Goal: Information Seeking & Learning: Learn about a topic

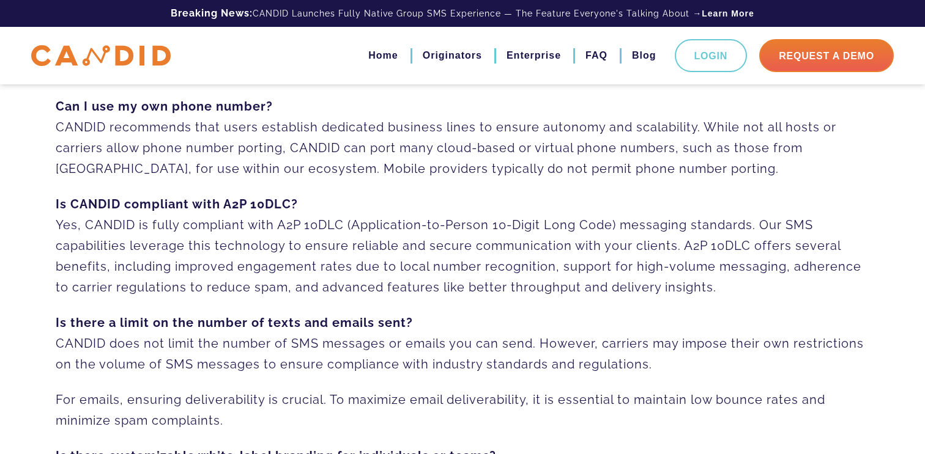
scroll to position [495, 0]
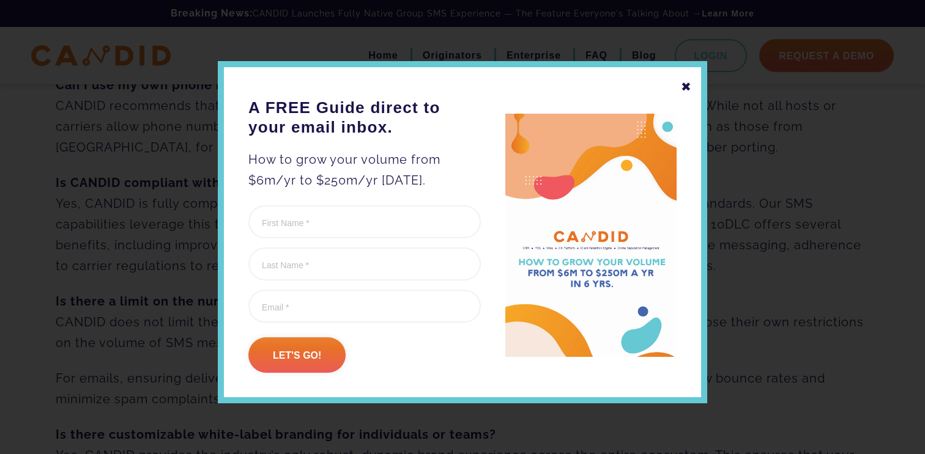
click at [684, 81] on div "✖" at bounding box center [686, 86] width 11 height 21
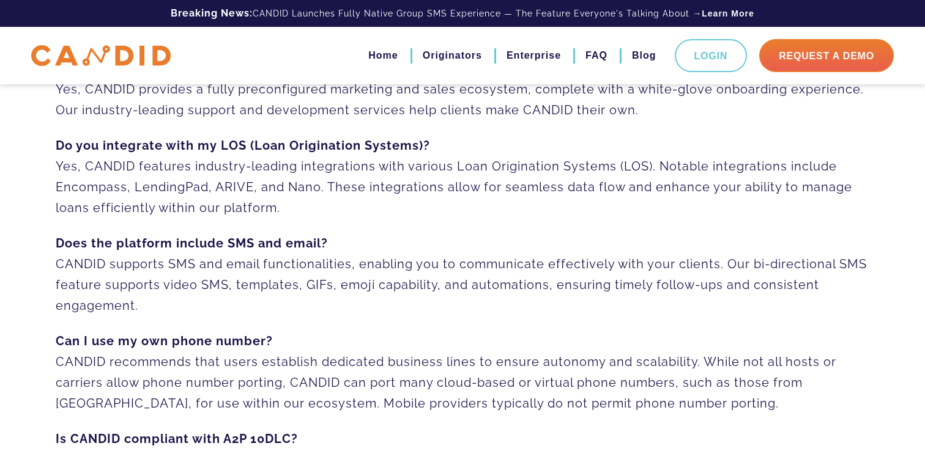
scroll to position [0, 0]
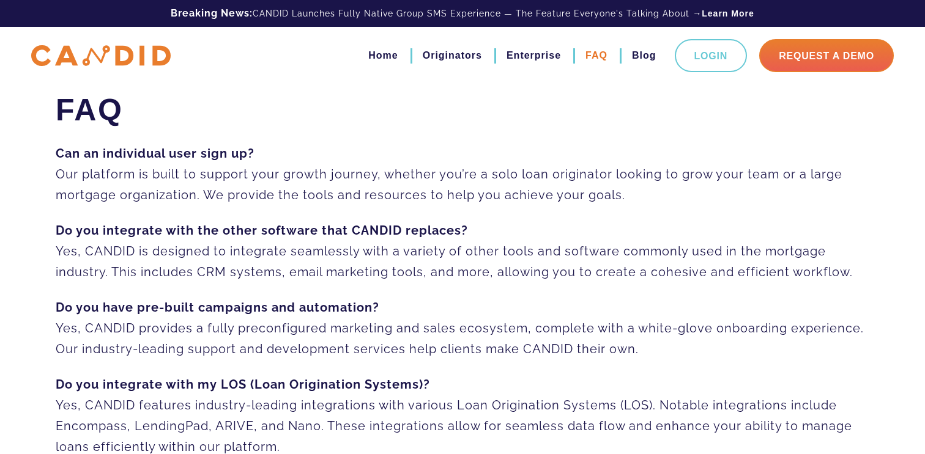
click at [601, 60] on link "FAQ" at bounding box center [596, 55] width 22 height 21
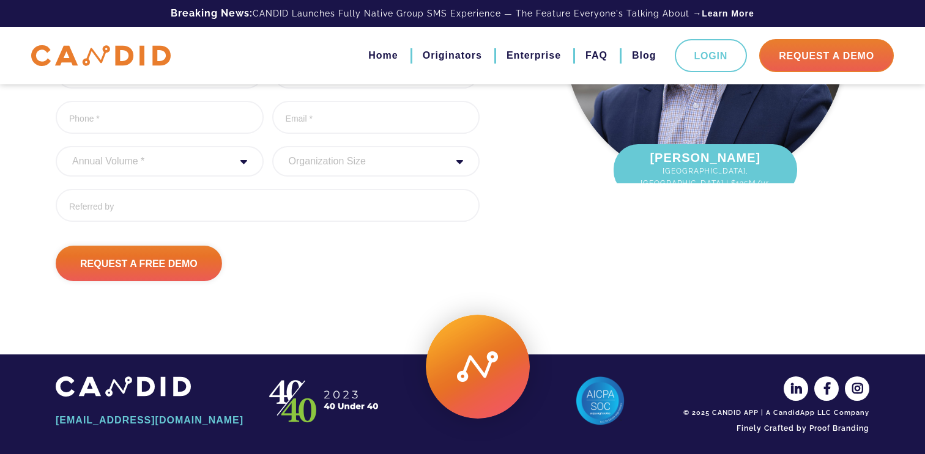
scroll to position [202, 0]
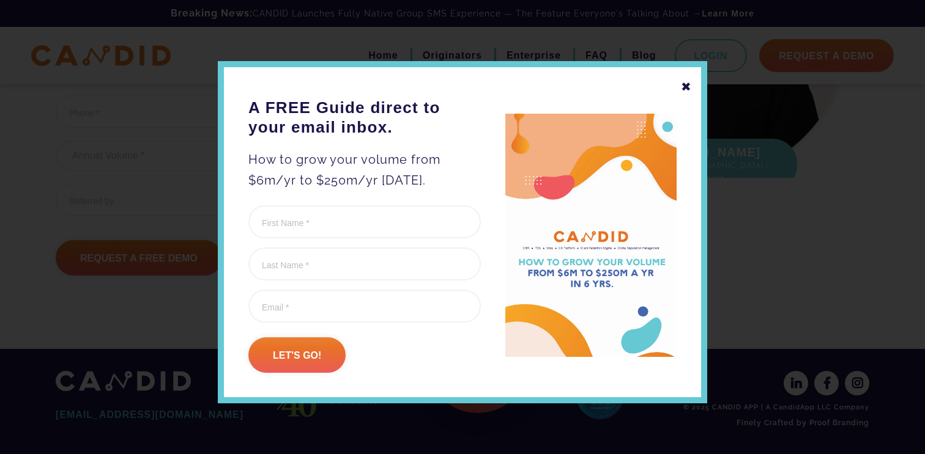
click at [690, 85] on div "✖" at bounding box center [686, 86] width 11 height 21
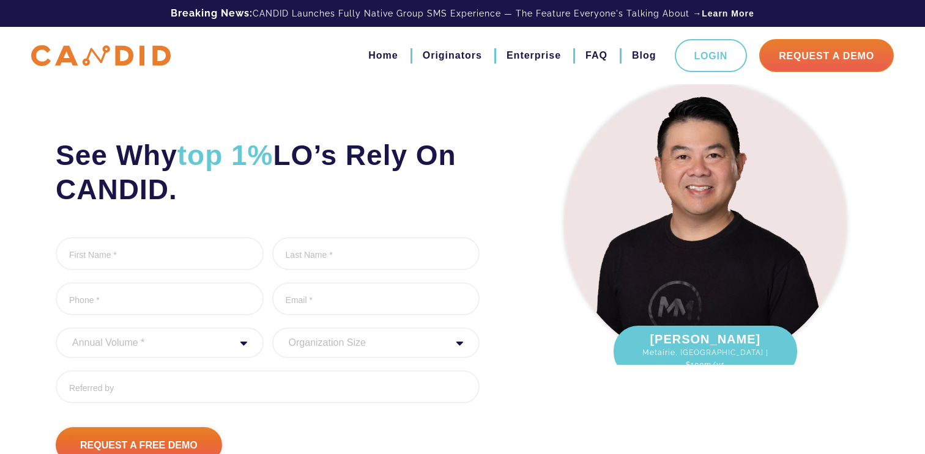
scroll to position [0, 0]
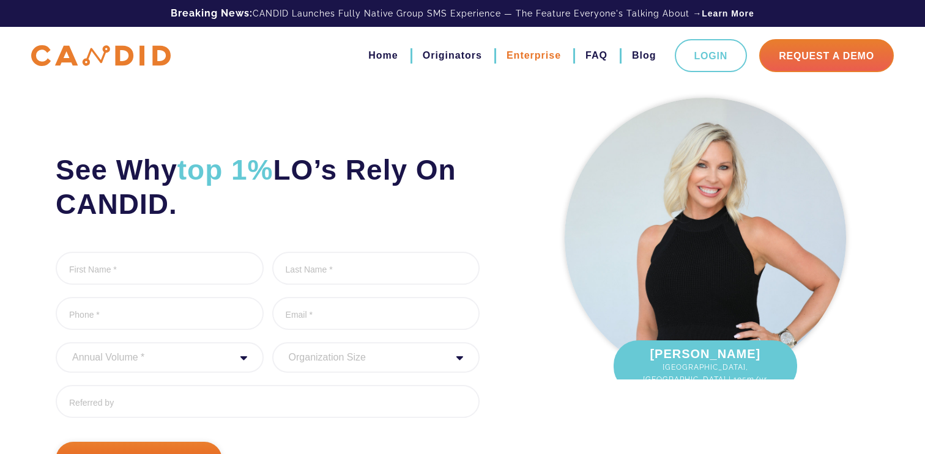
click at [539, 53] on link "Enterprise" at bounding box center [533, 55] width 54 height 21
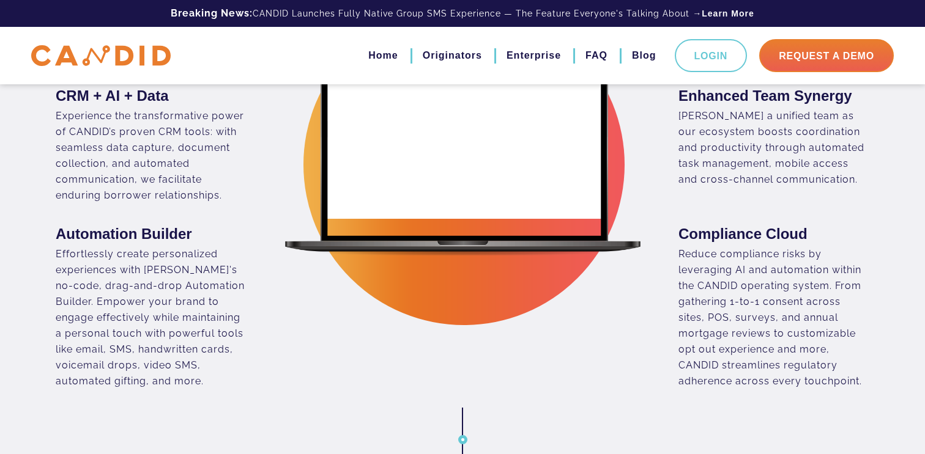
scroll to position [641, 0]
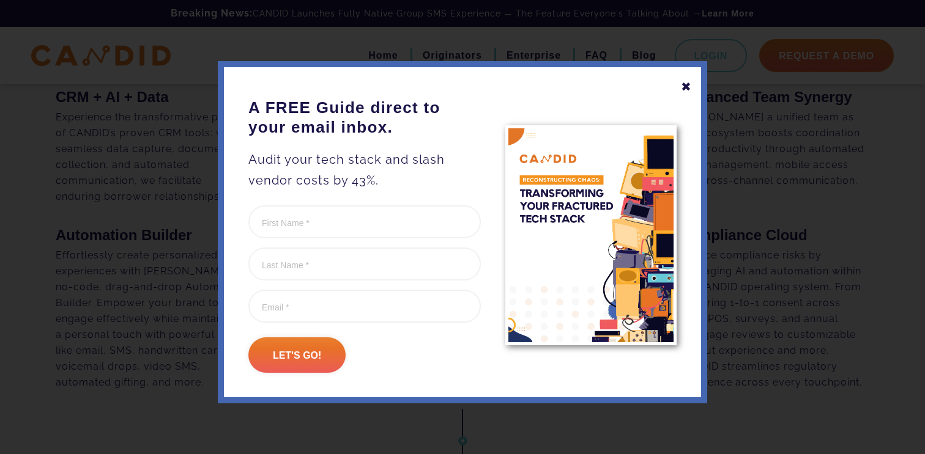
click at [690, 83] on div "✖" at bounding box center [686, 86] width 11 height 21
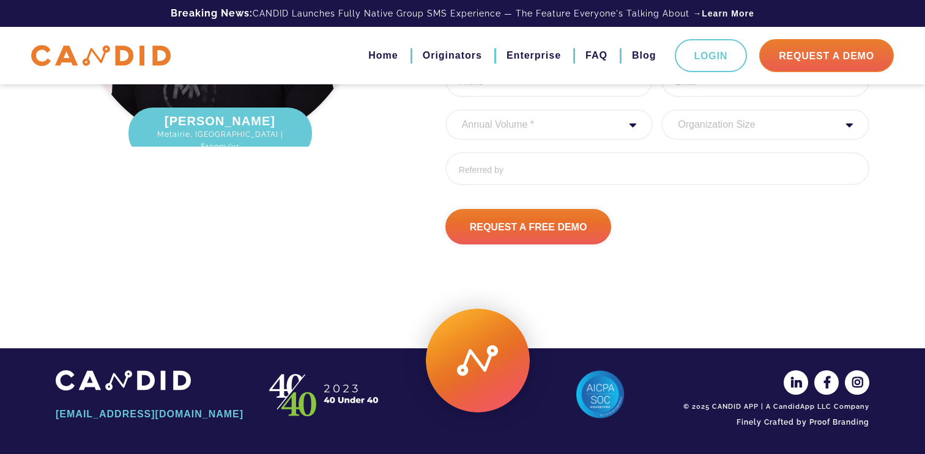
scroll to position [3438, 0]
